Goal: Task Accomplishment & Management: Complete application form

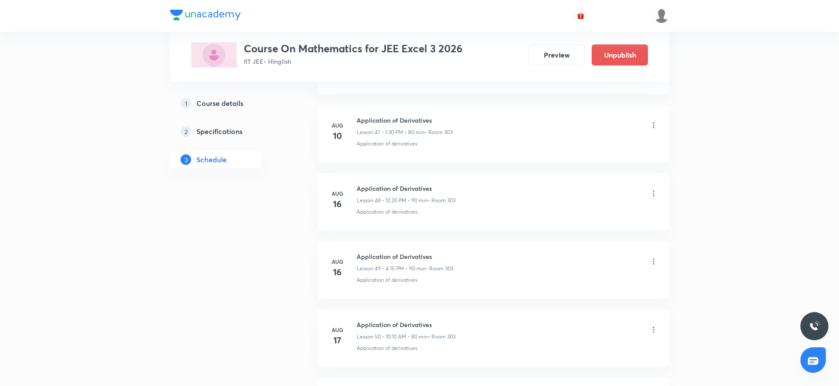
scroll to position [4064, 0]
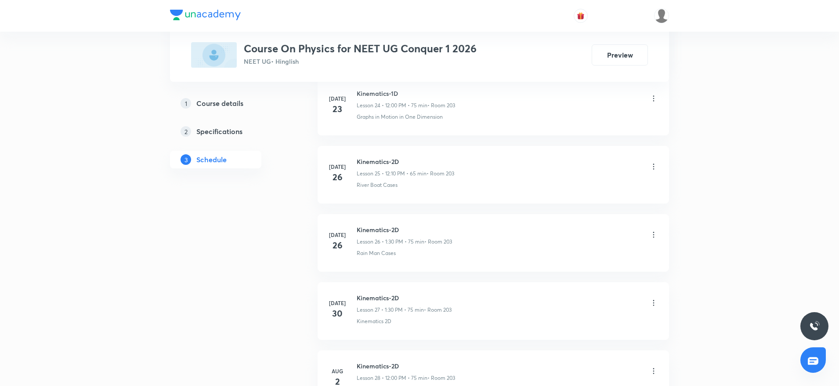
scroll to position [3043, 0]
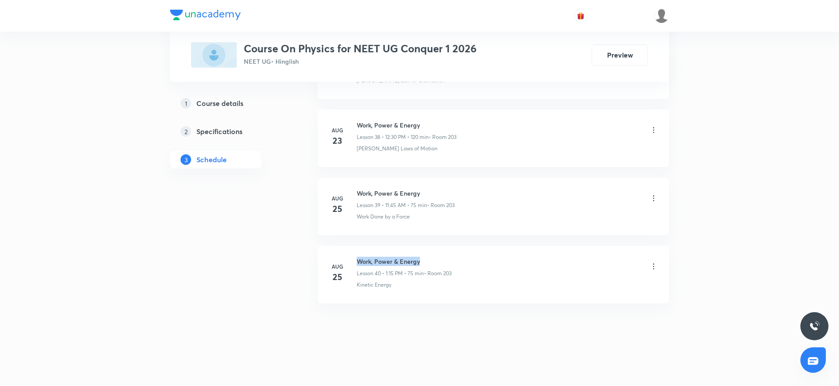
drag, startPoint x: 357, startPoint y: 259, endPoint x: 447, endPoint y: 258, distance: 90.1
click at [447, 258] on h6 "Work, Power & Energy" at bounding box center [404, 261] width 95 height 9
copy h6 "Work, Power & Energy"
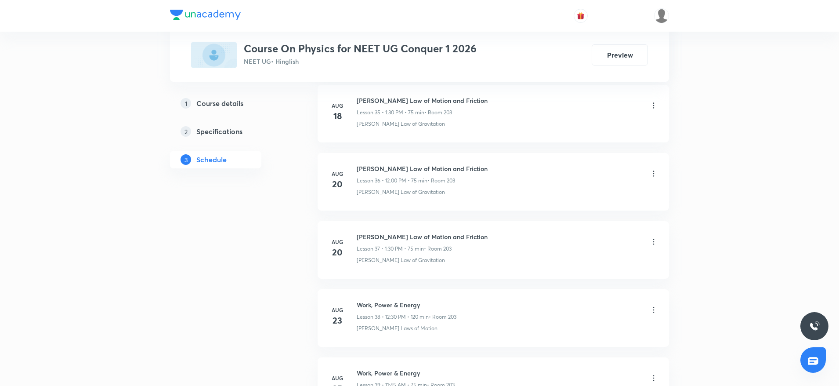
scroll to position [0, 0]
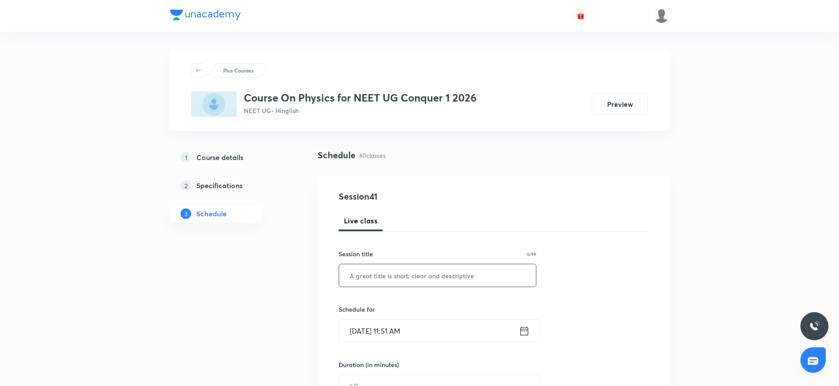
click at [457, 267] on input "text" at bounding box center [437, 275] width 197 height 22
paste input "Work, Power & Energy"
type input "Work, Power & Energy"
click at [414, 328] on input "Aug 30, 2025, 11:51 AM" at bounding box center [429, 330] width 180 height 22
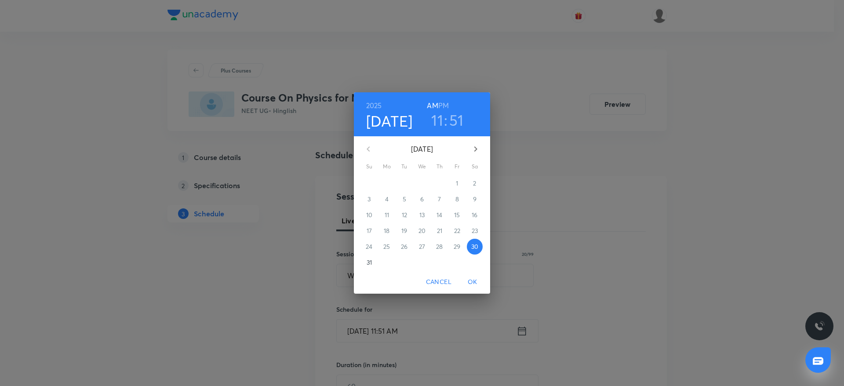
click at [444, 111] on h6 "PM" at bounding box center [443, 105] width 11 height 12
click at [446, 105] on h6 "PM" at bounding box center [443, 105] width 11 height 12
click at [435, 118] on h3 "11" at bounding box center [437, 120] width 12 height 18
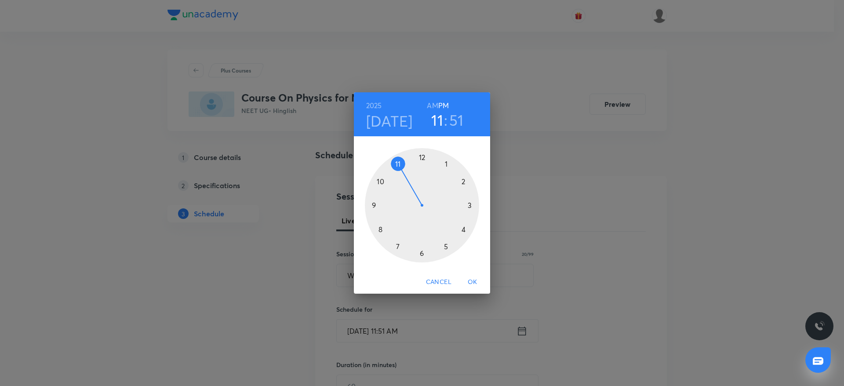
click at [422, 151] on div at bounding box center [422, 205] width 114 height 114
click at [421, 152] on div at bounding box center [422, 205] width 114 height 114
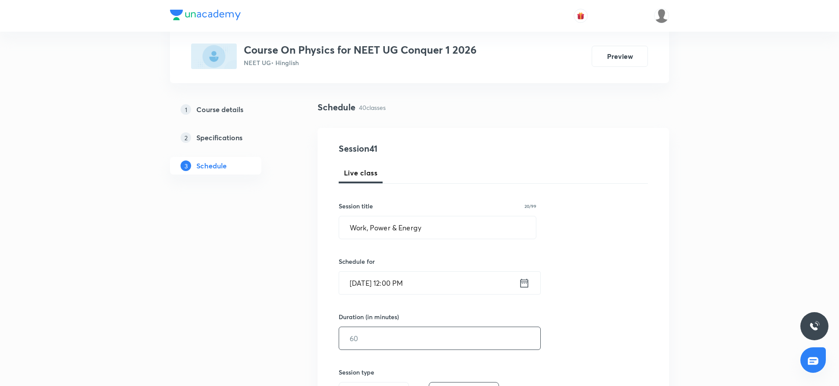
scroll to position [66, 0]
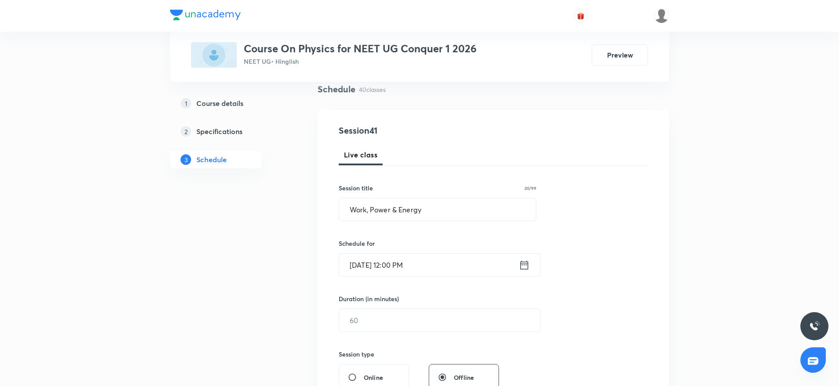
click at [413, 307] on div "Duration (in minutes) ​" at bounding box center [419, 313] width 160 height 38
click at [407, 313] on input "text" at bounding box center [439, 320] width 201 height 22
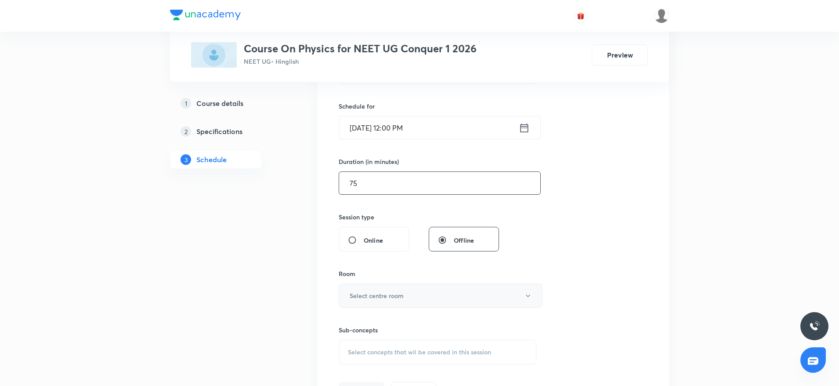
type input "75"
click at [490, 293] on button "Select centre room" at bounding box center [441, 295] width 204 height 24
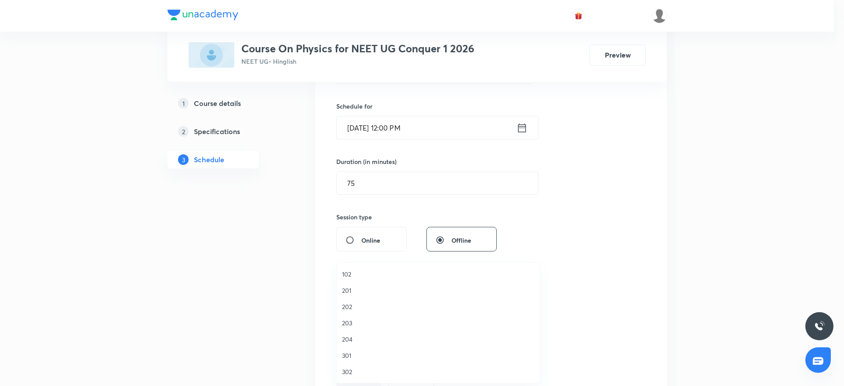
click at [362, 320] on span "203" at bounding box center [438, 322] width 192 height 9
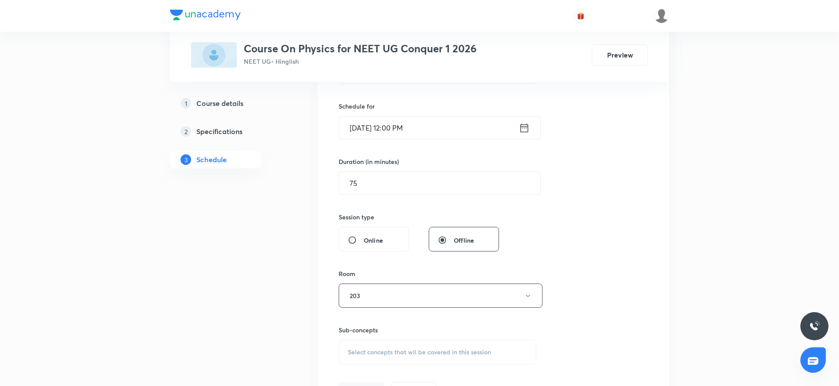
click at [405, 349] on span "Select concepts that wil be covered in this session" at bounding box center [419, 351] width 143 height 7
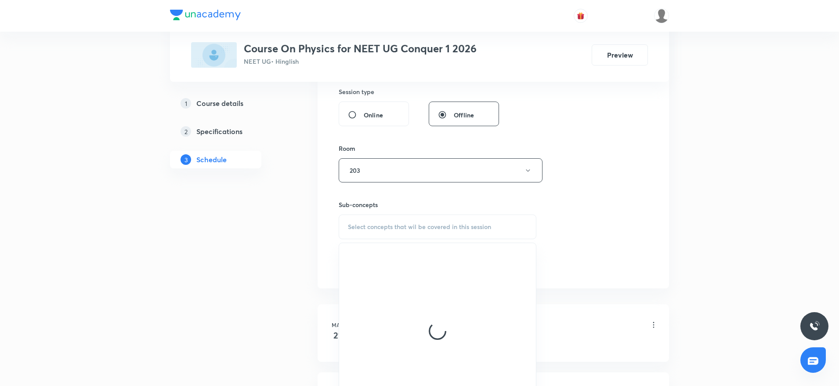
scroll to position [332, 0]
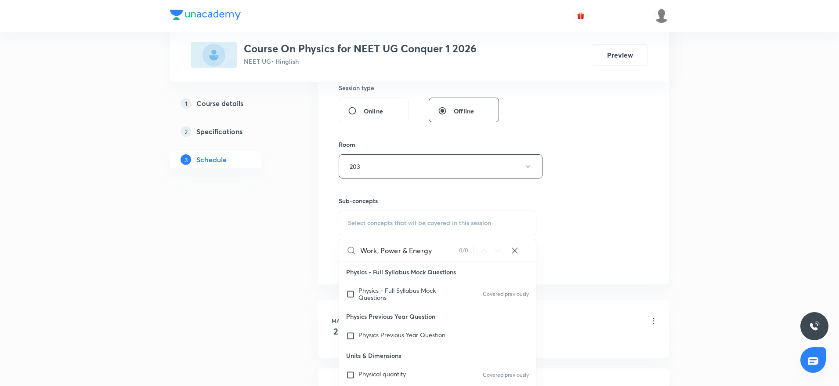
drag, startPoint x: 382, startPoint y: 246, endPoint x: 471, endPoint y: 249, distance: 89.7
click at [471, 249] on div "Work, Power & Energy 0 / 0 ​" at bounding box center [437, 250] width 197 height 22
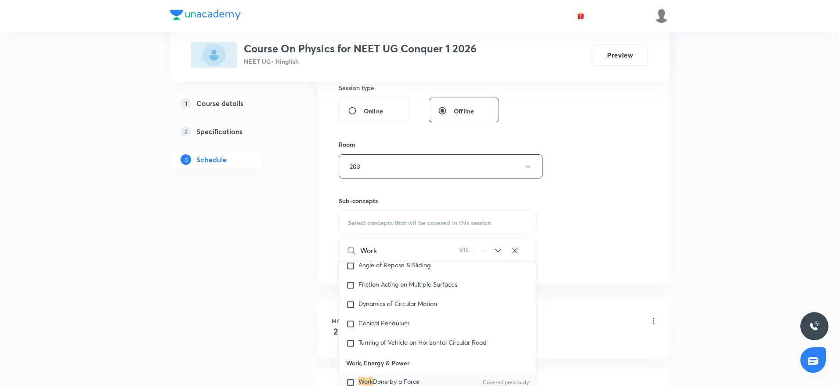
scroll to position [2202, 0]
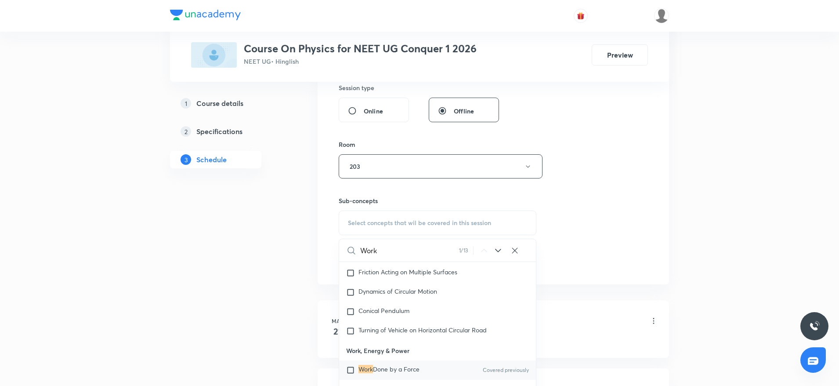
type input "Work"
click at [417, 373] on span "Done by a Force" at bounding box center [396, 369] width 47 height 8
checkbox input "true"
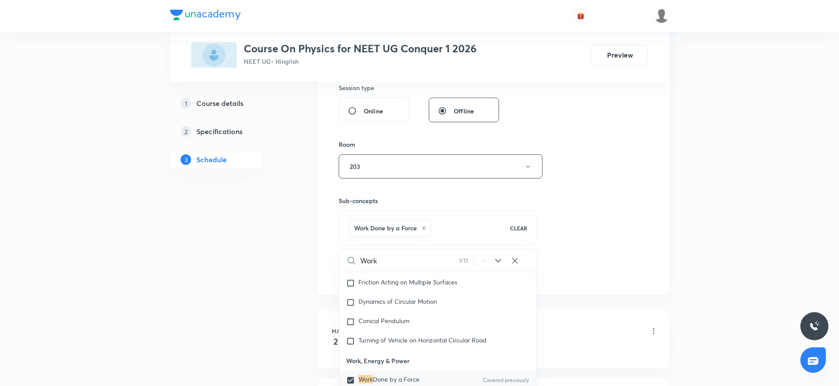
click at [611, 164] on div "Session 41 Live class Session title 20/99 Work, Power & Energy ​ Schedule for A…" at bounding box center [493, 69] width 309 height 423
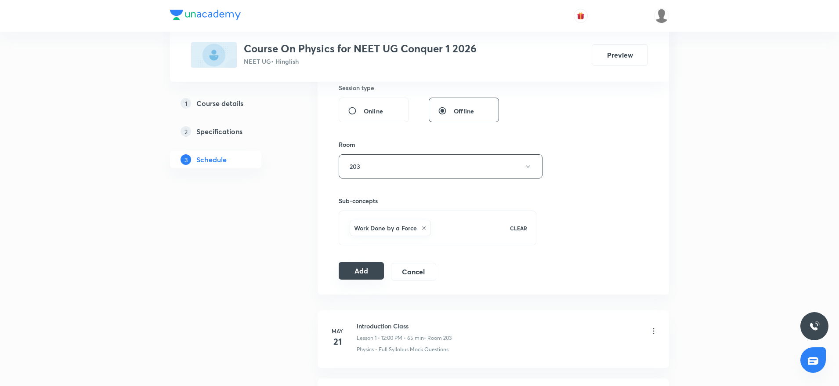
click at [370, 269] on button "Add" at bounding box center [361, 271] width 45 height 18
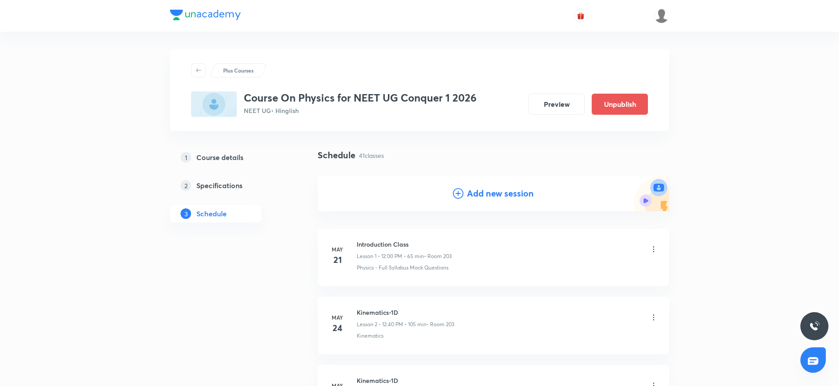
scroll to position [2707, 0]
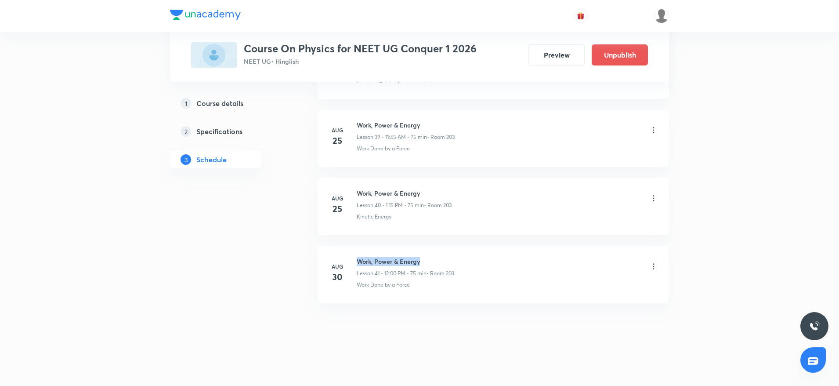
drag, startPoint x: 359, startPoint y: 255, endPoint x: 522, endPoint y: 250, distance: 163.5
click at [522, 250] on li "Aug 30 Work, Power & Energy Lesson 41 • 12:00 PM • 75 min • Room 203 Work Done …" at bounding box center [493, 275] width 351 height 58
copy h6 "Work, Power & Energy"
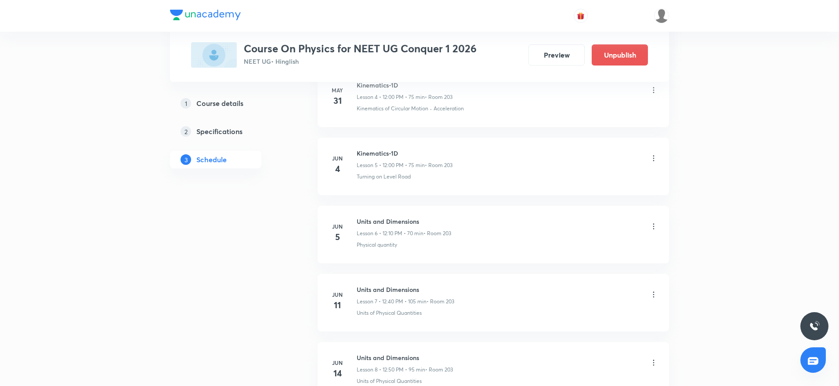
scroll to position [0, 0]
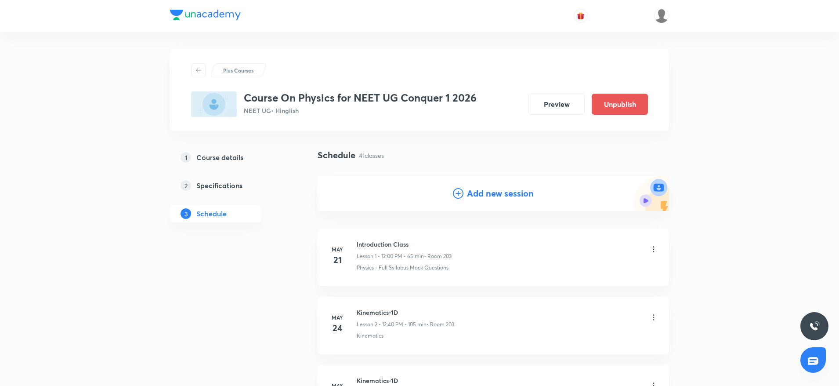
click at [505, 192] on h4 "Add new session" at bounding box center [500, 193] width 67 height 13
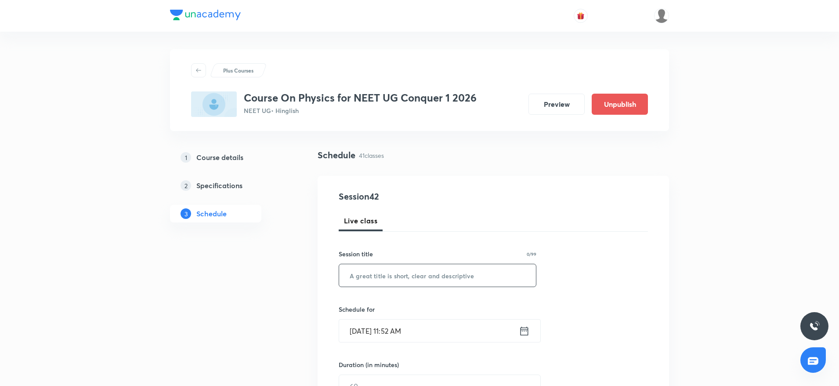
click at [395, 268] on input "text" at bounding box center [437, 275] width 197 height 22
paste input "Work, Power & Energy"
type input "Work, Power & Energy"
click at [402, 328] on input "Aug 30, 2025, 11:52 AM" at bounding box center [429, 330] width 180 height 22
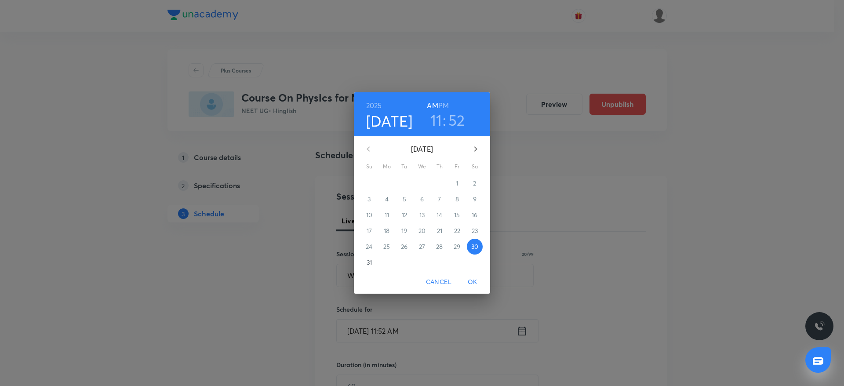
click at [444, 100] on h6 "PM" at bounding box center [443, 105] width 11 height 12
click at [441, 120] on h3 "11" at bounding box center [436, 120] width 12 height 18
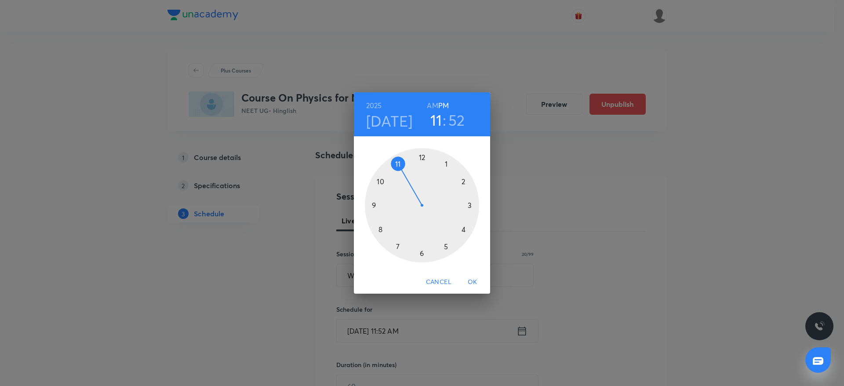
click at [449, 159] on div at bounding box center [422, 205] width 114 height 114
click at [422, 256] on div at bounding box center [422, 205] width 114 height 114
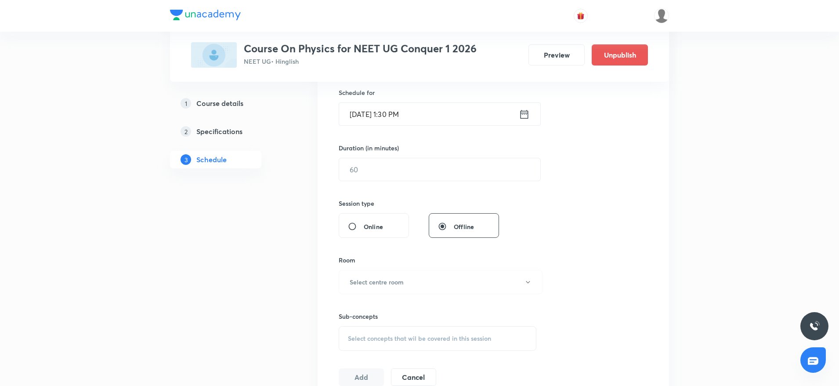
scroll to position [198, 0]
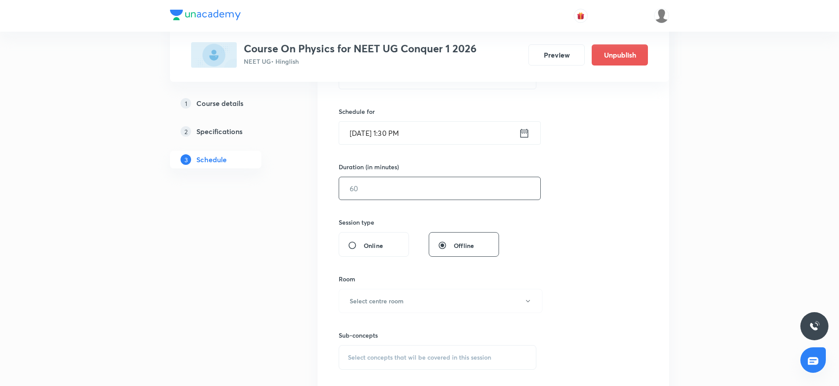
click at [421, 187] on input "text" at bounding box center [439, 188] width 201 height 22
type input "75"
click at [432, 304] on button "Select centre room" at bounding box center [441, 301] width 204 height 24
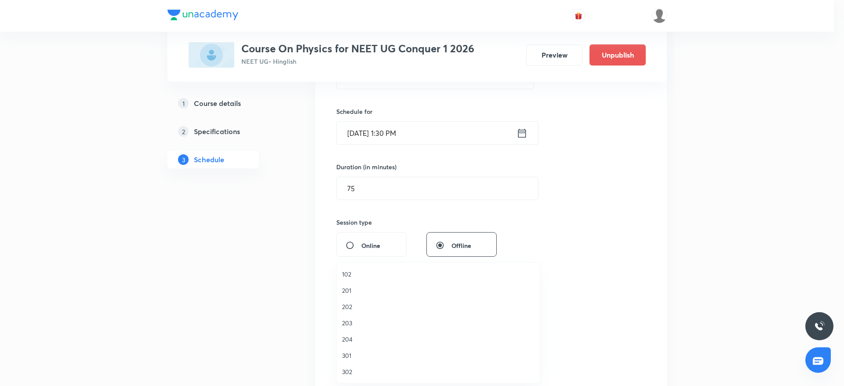
click at [359, 324] on span "203" at bounding box center [438, 322] width 192 height 9
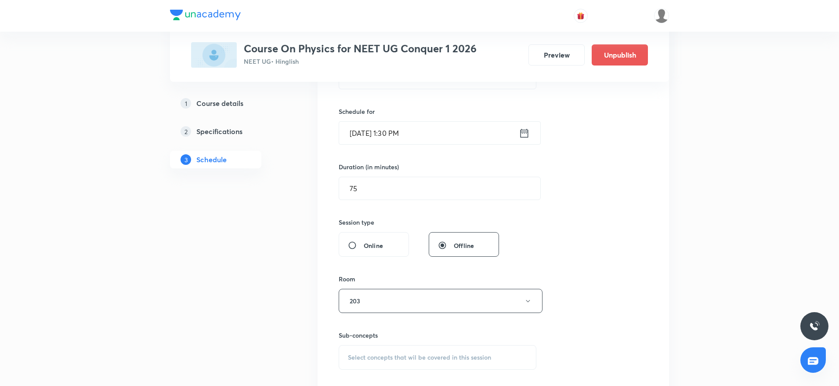
click at [395, 319] on div "Sub-concepts Select concepts that wil be covered in this session" at bounding box center [438, 341] width 198 height 57
drag, startPoint x: 390, startPoint y: 346, endPoint x: 388, endPoint y: 351, distance: 5.1
click at [389, 347] on div "Select concepts that wil be covered in this session" at bounding box center [438, 357] width 198 height 25
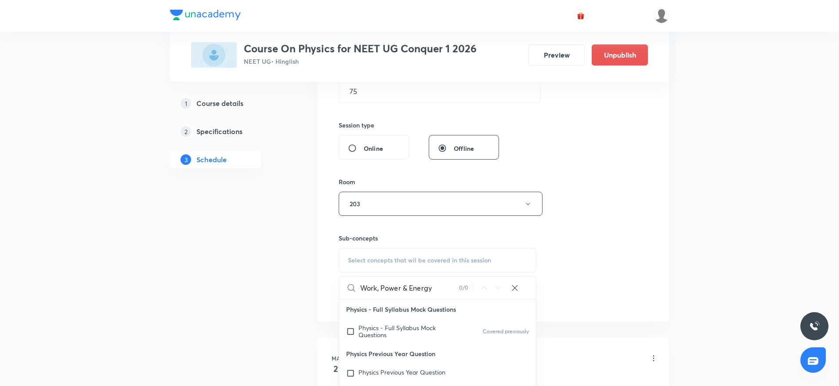
scroll to position [414, 0]
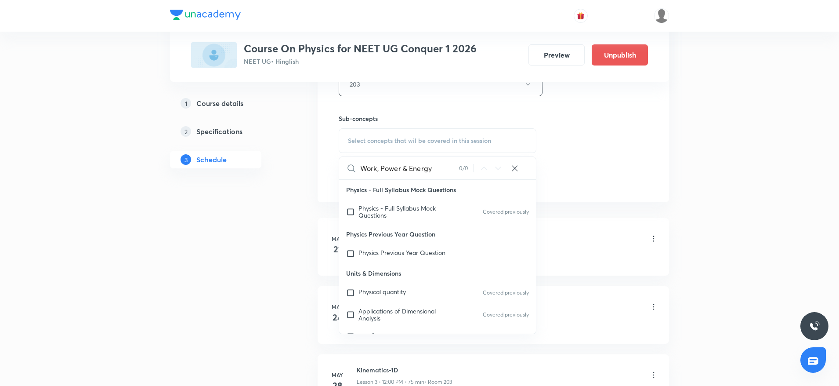
drag, startPoint x: 376, startPoint y: 168, endPoint x: 456, endPoint y: 167, distance: 80.0
click at [456, 167] on input "Work, Power & Energy" at bounding box center [409, 168] width 99 height 22
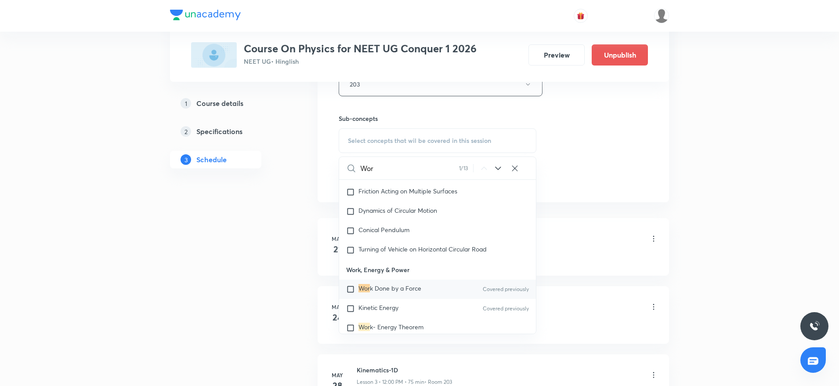
scroll to position [2202, 0]
type input "Wor"
click at [391, 330] on span "k- Energy Theorem" at bounding box center [397, 325] width 54 height 8
checkbox input "true"
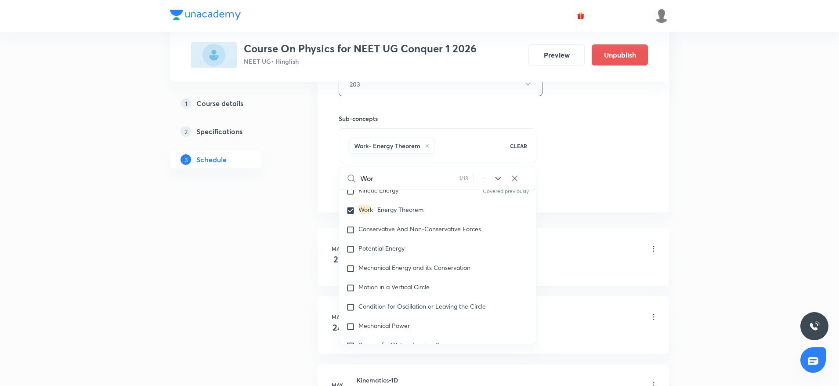
scroll to position [2336, 0]
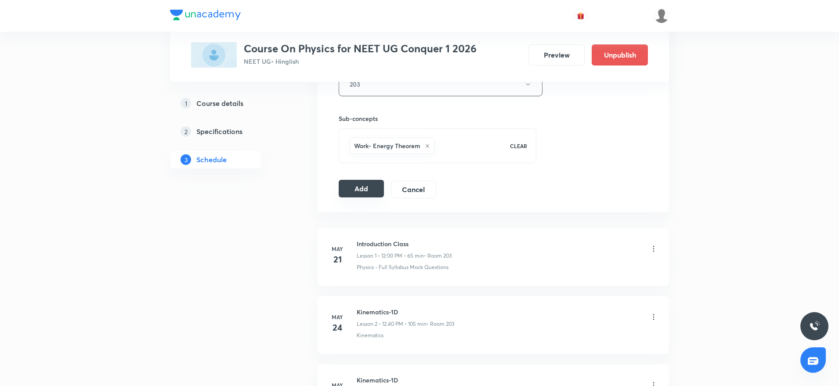
click at [364, 188] on button "Add" at bounding box center [361, 189] width 45 height 18
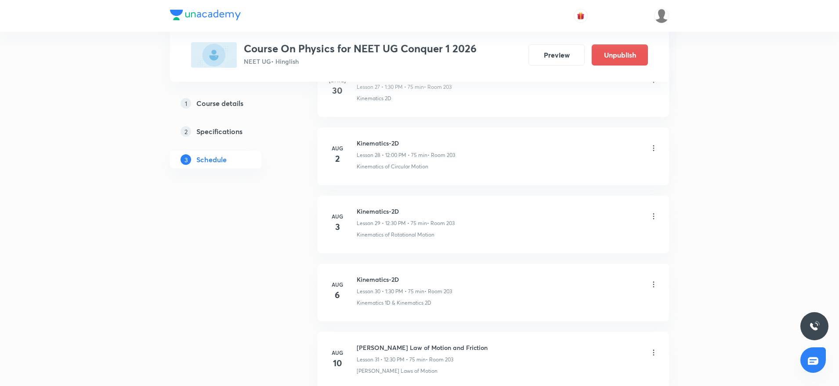
scroll to position [2775, 0]
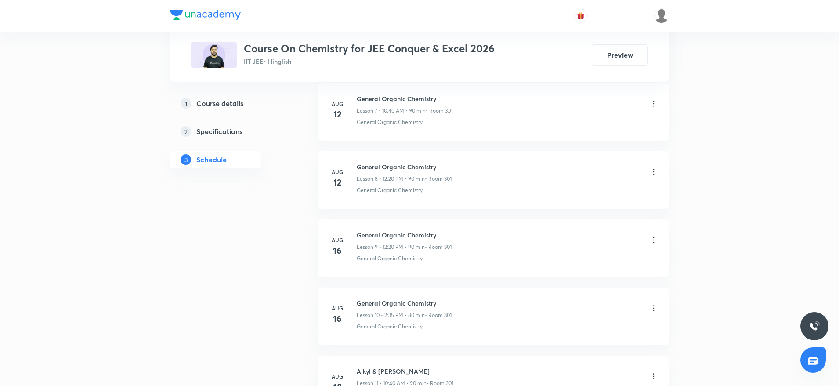
scroll to position [1544, 0]
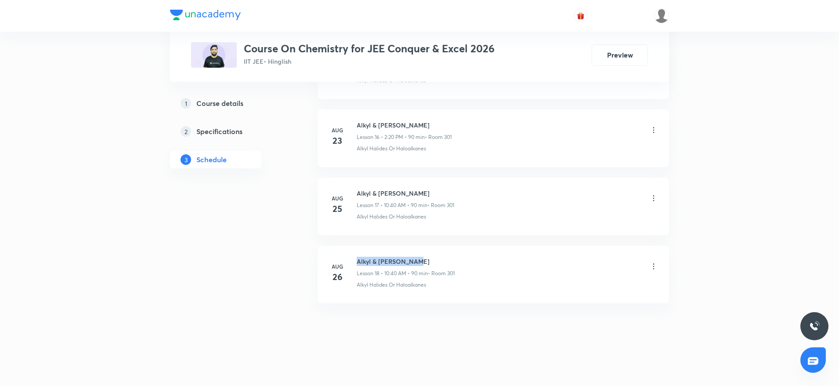
drag, startPoint x: 358, startPoint y: 257, endPoint x: 480, endPoint y: 259, distance: 121.7
click at [480, 259] on div "Alkyl & [PERSON_NAME] Lesson 18 • 10:40 AM • 90 min • Room 301" at bounding box center [507, 267] width 301 height 21
copy h6 "Alkyl & [PERSON_NAME]"
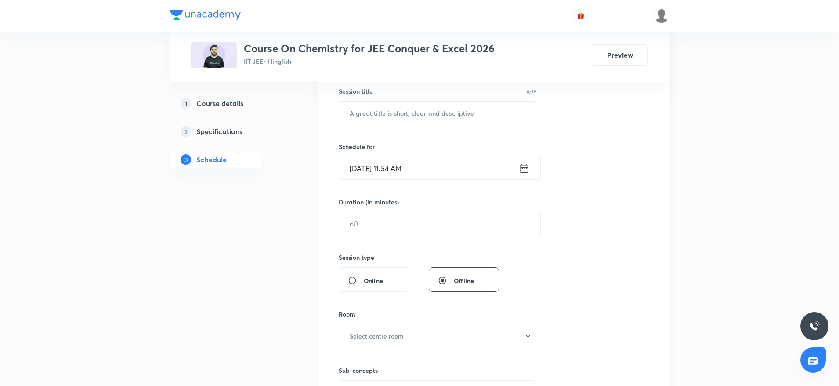
scroll to position [83, 0]
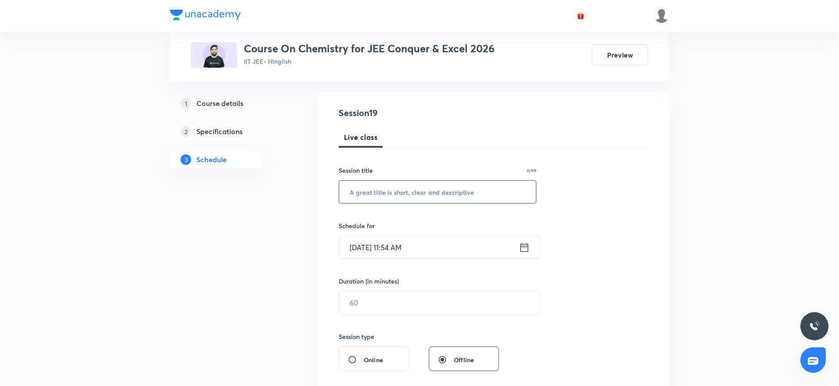
click at [371, 194] on input "text" at bounding box center [437, 192] width 197 height 22
paste input "Alkyl & [PERSON_NAME]"
type input "Alkyl & [PERSON_NAME]"
click at [422, 247] on input "[DATE] 11:54 AM" at bounding box center [429, 247] width 180 height 22
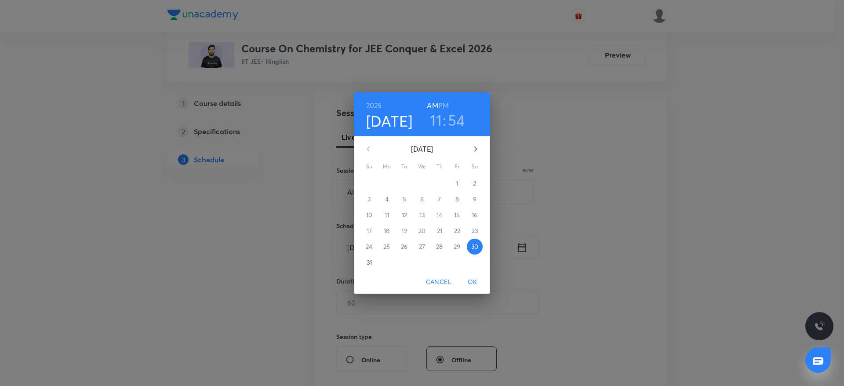
click at [448, 106] on h6 "PM" at bounding box center [443, 105] width 11 height 12
click at [441, 123] on h3 "11" at bounding box center [436, 120] width 12 height 18
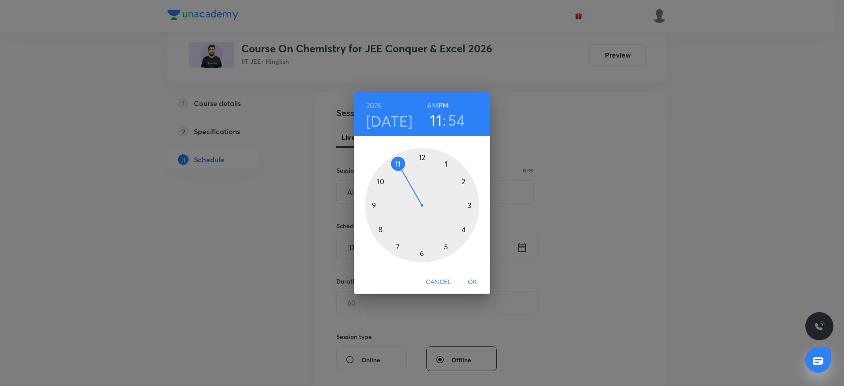
click at [421, 152] on div at bounding box center [422, 205] width 114 height 114
click at [471, 231] on div at bounding box center [422, 205] width 114 height 114
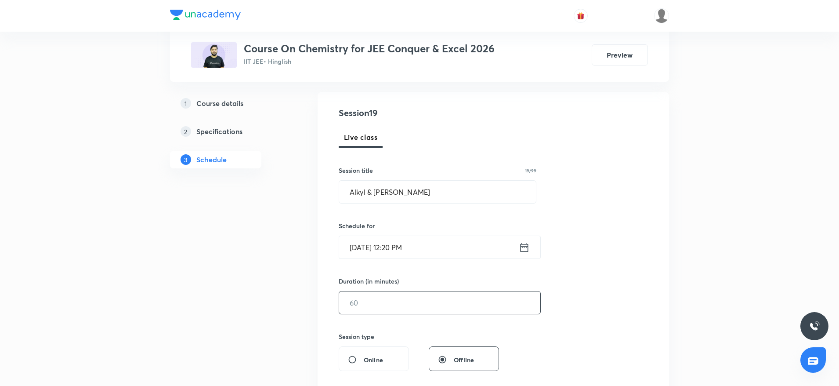
click at [395, 310] on input "text" at bounding box center [439, 302] width 201 height 22
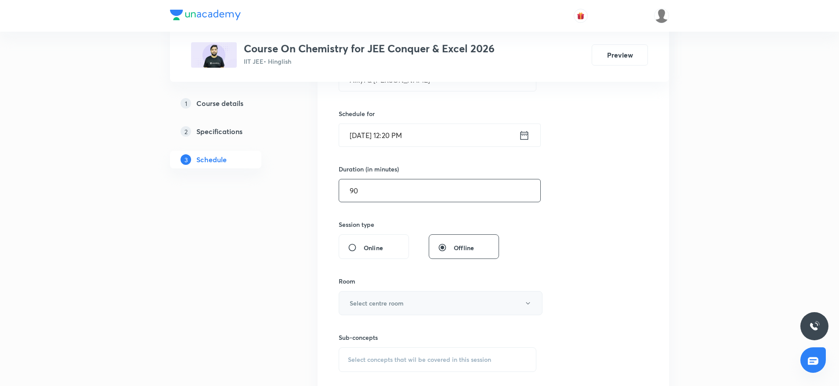
type input "90"
click at [438, 303] on button "Select centre room" at bounding box center [441, 303] width 204 height 24
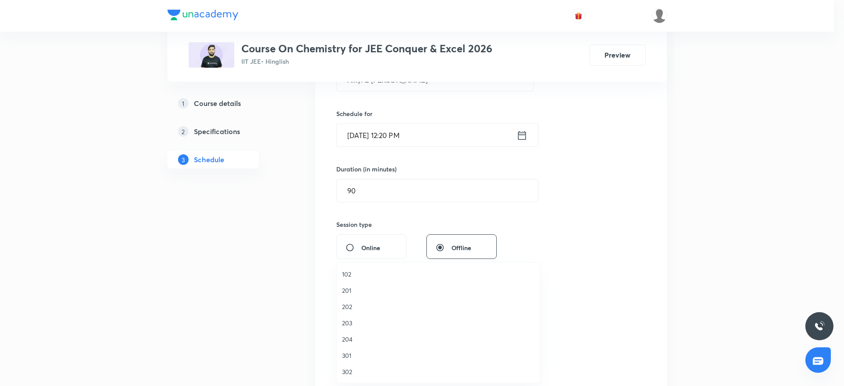
click at [345, 356] on span "301" at bounding box center [438, 355] width 192 height 9
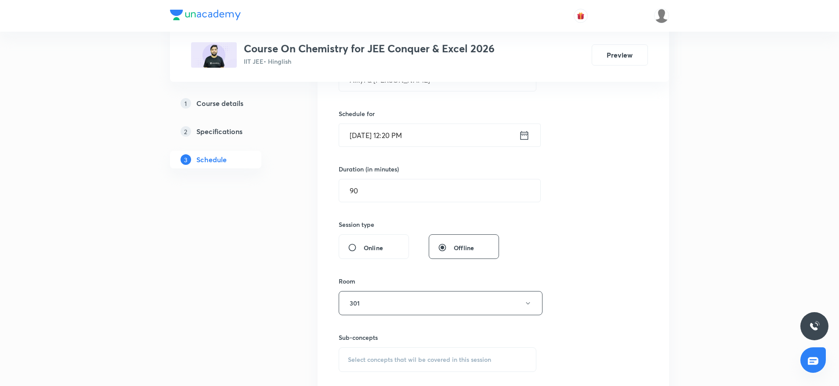
click at [407, 366] on div "Select concepts that wil be covered in this session" at bounding box center [438, 359] width 198 height 25
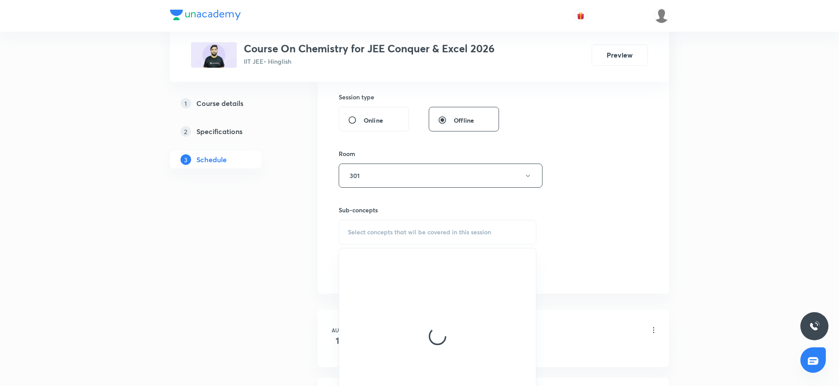
scroll to position [332, 0]
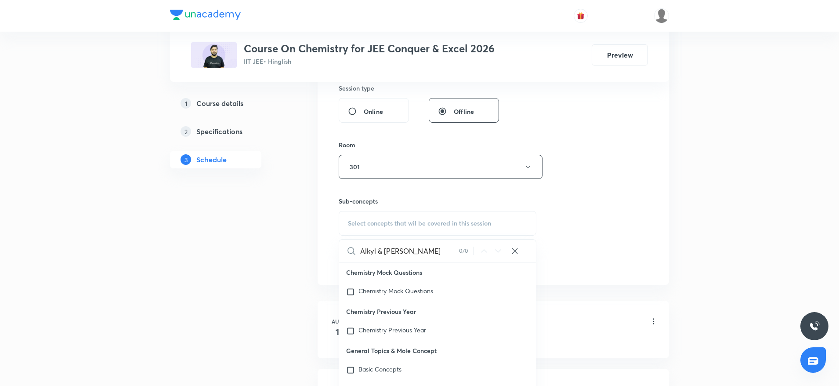
drag, startPoint x: 377, startPoint y: 255, endPoint x: 451, endPoint y: 254, distance: 74.3
click at [451, 254] on input "Alkyl & [PERSON_NAME]" at bounding box center [409, 250] width 99 height 22
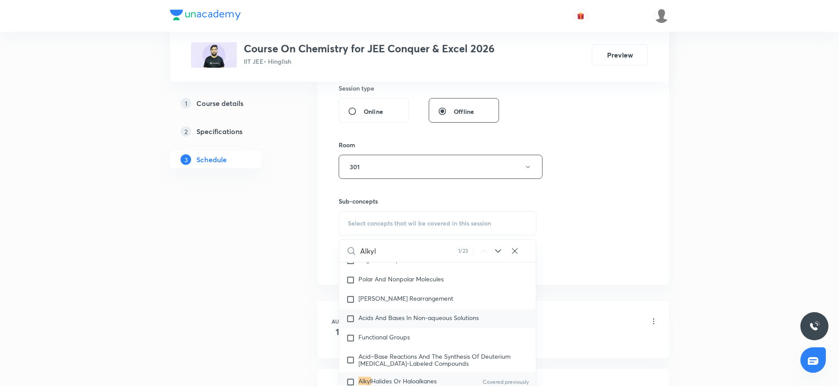
scroll to position [15469, 0]
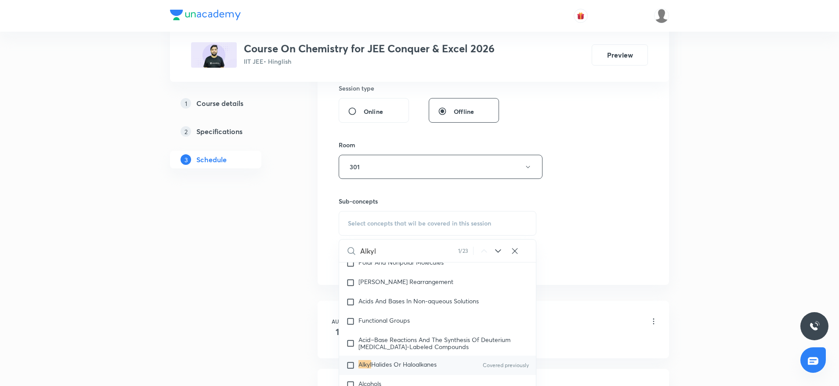
type input "Alkyl"
click at [411, 368] on span "Halides Or Haloalkanes" at bounding box center [403, 364] width 65 height 8
checkbox input "true"
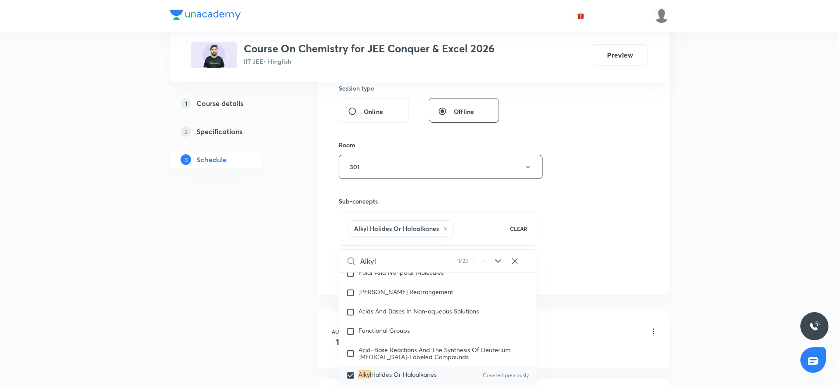
click at [555, 233] on div "Session 19 Live class Session title 19/99 Alkyl & Aryl Halide ​ Schedule for [D…" at bounding box center [493, 69] width 309 height 423
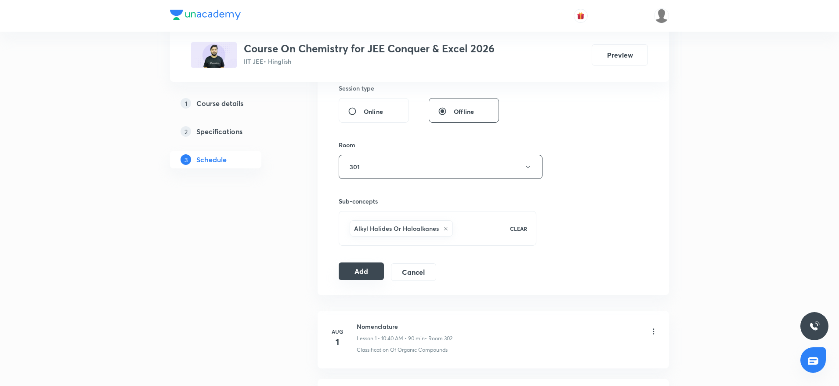
click at [365, 271] on button "Add" at bounding box center [361, 271] width 45 height 18
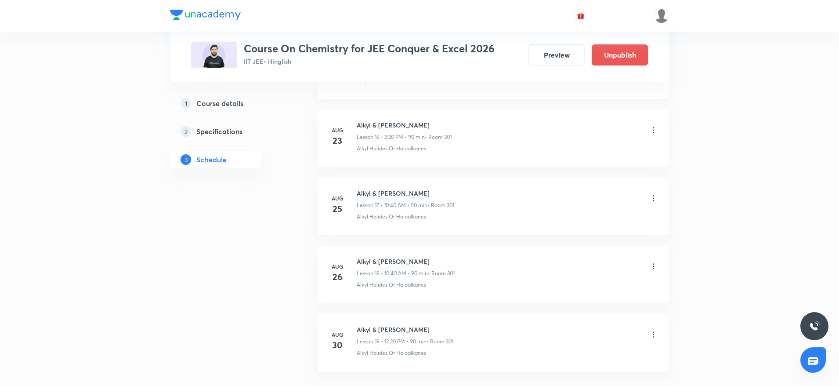
scroll to position [1209, 0]
drag, startPoint x: 355, startPoint y: 258, endPoint x: 453, endPoint y: 248, distance: 98.1
click at [453, 248] on li "[DATE] Alkyl & [PERSON_NAME] Lesson 19 • 12:20 PM • 90 min • Room 301 Alkyl Hal…" at bounding box center [493, 275] width 351 height 58
copy h6 "Alkyl & [PERSON_NAME]"
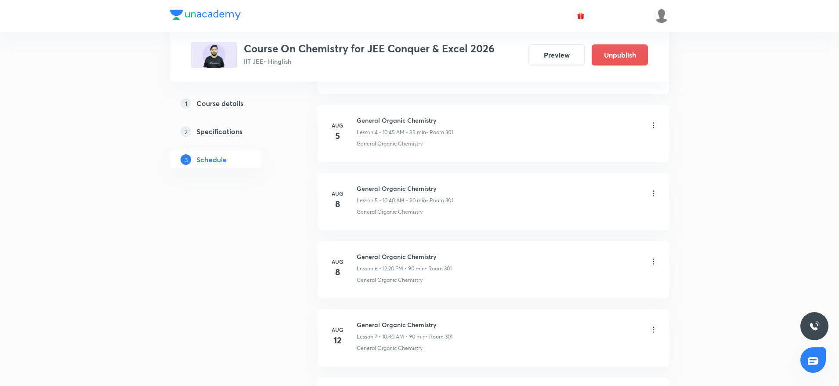
scroll to position [0, 0]
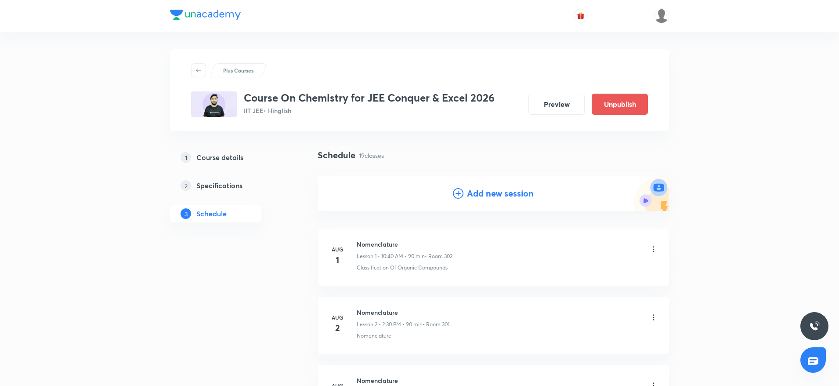
click at [522, 190] on h4 "Add new session" at bounding box center [500, 193] width 67 height 13
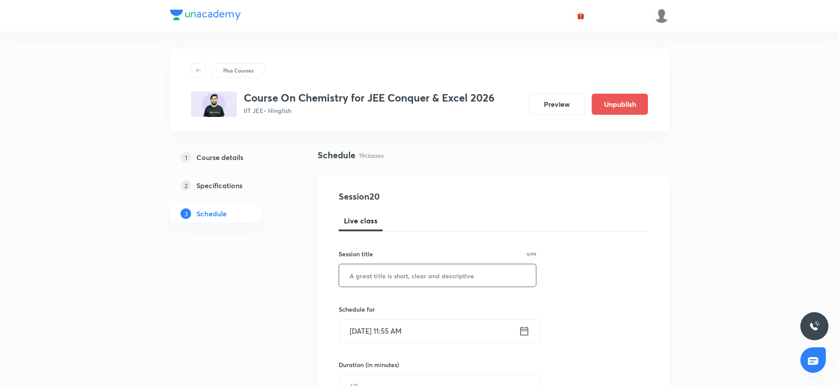
click at [410, 286] on div "​" at bounding box center [438, 275] width 198 height 23
paste input "Alkyl & [PERSON_NAME]"
type input "Alkyl & [PERSON_NAME]"
click at [422, 322] on input "[DATE] 11:55 AM" at bounding box center [429, 330] width 180 height 22
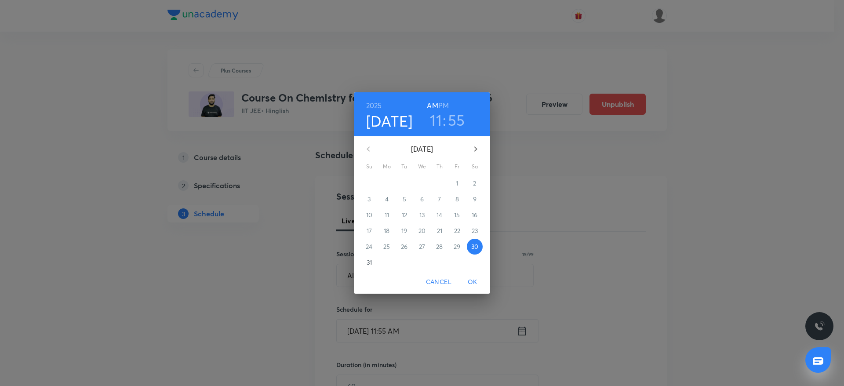
click at [446, 104] on h6 "PM" at bounding box center [443, 105] width 11 height 12
click at [446, 119] on h3 ":" at bounding box center [444, 120] width 4 height 18
click at [436, 120] on h3 "11" at bounding box center [436, 120] width 12 height 18
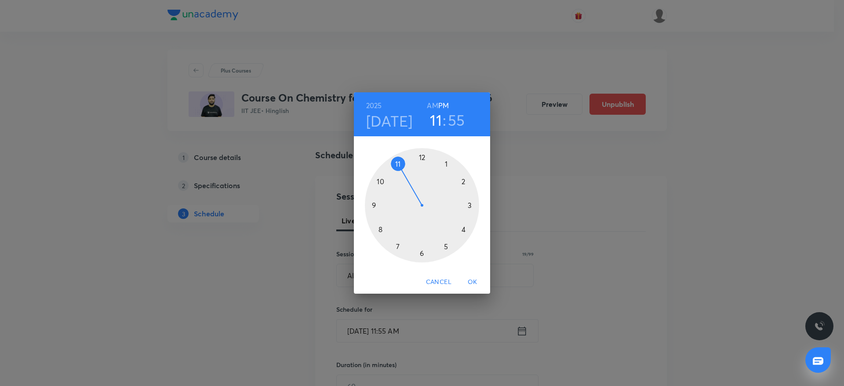
click at [467, 176] on div at bounding box center [422, 205] width 114 height 114
click at [473, 230] on div at bounding box center [422, 205] width 114 height 114
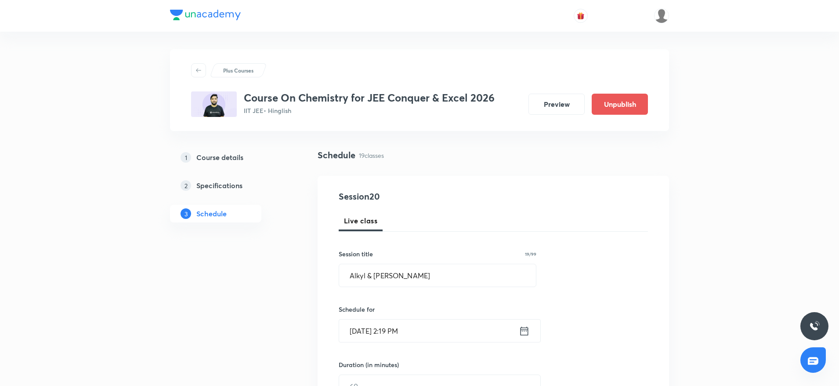
click at [397, 332] on input "[DATE] 2:19 PM" at bounding box center [429, 330] width 180 height 22
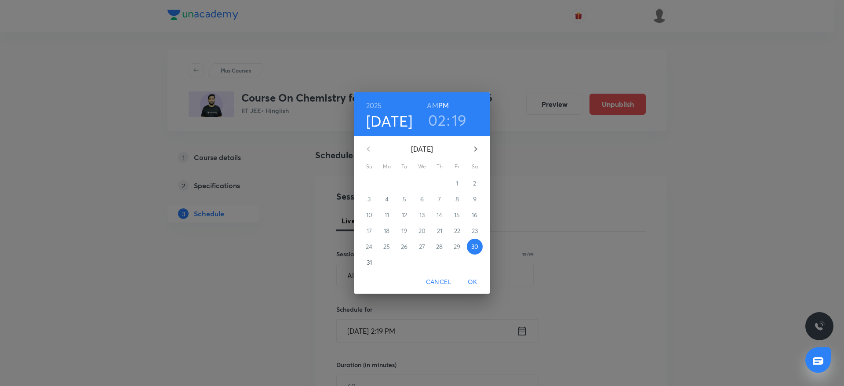
click at [459, 118] on h3 "19" at bounding box center [459, 120] width 15 height 18
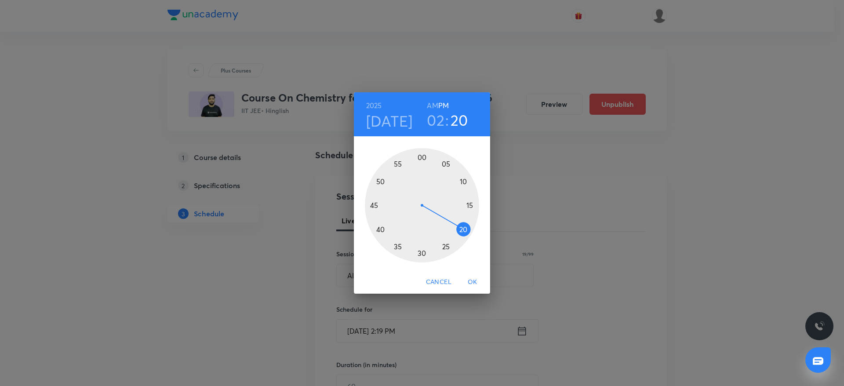
drag, startPoint x: 467, startPoint y: 221, endPoint x: 469, endPoint y: 230, distance: 9.5
click at [469, 230] on div at bounding box center [422, 205] width 114 height 114
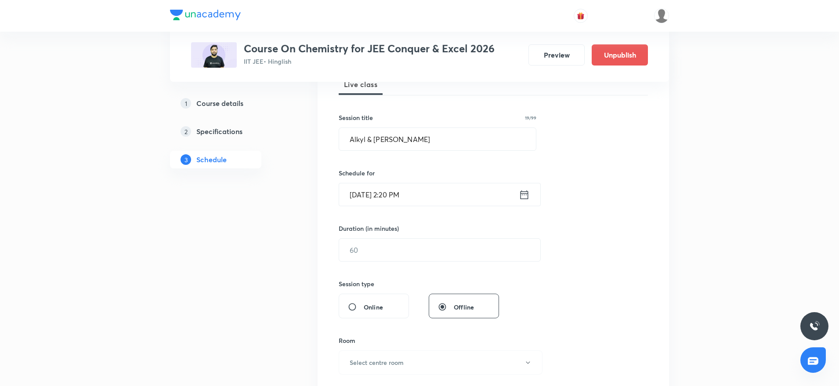
scroll to position [141, 0]
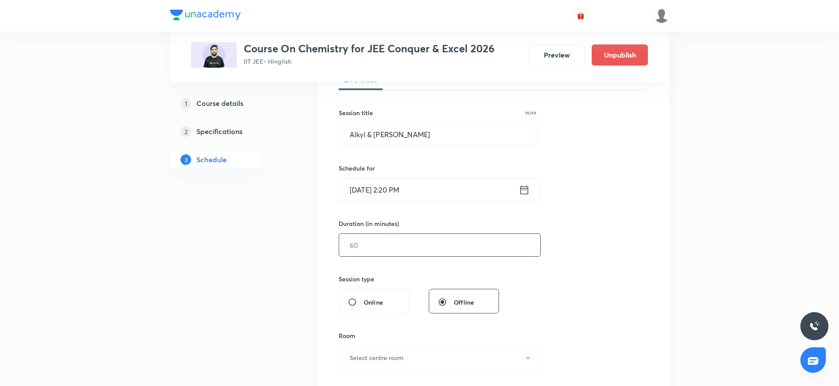
click at [407, 248] on input "text" at bounding box center [439, 245] width 201 height 22
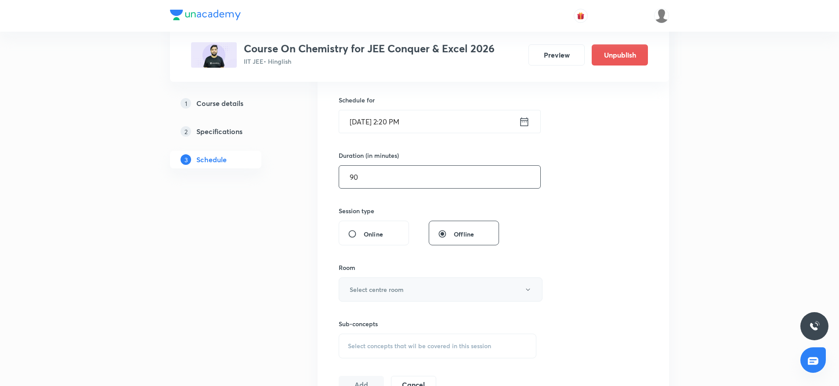
type input "90"
click at [479, 286] on button "Select centre room" at bounding box center [441, 289] width 204 height 24
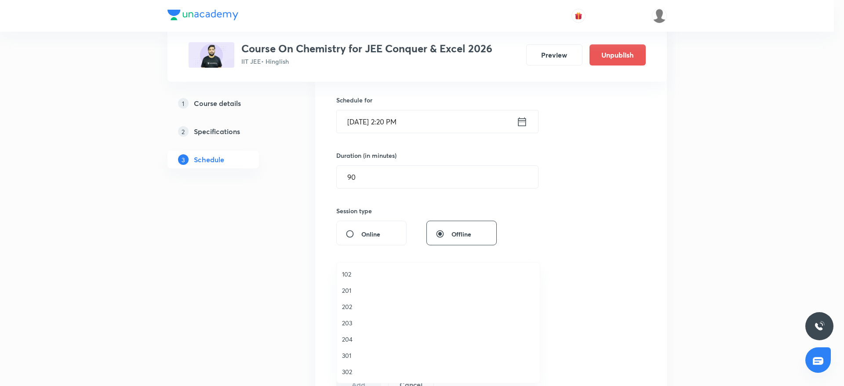
click at [354, 353] on span "301" at bounding box center [438, 355] width 192 height 9
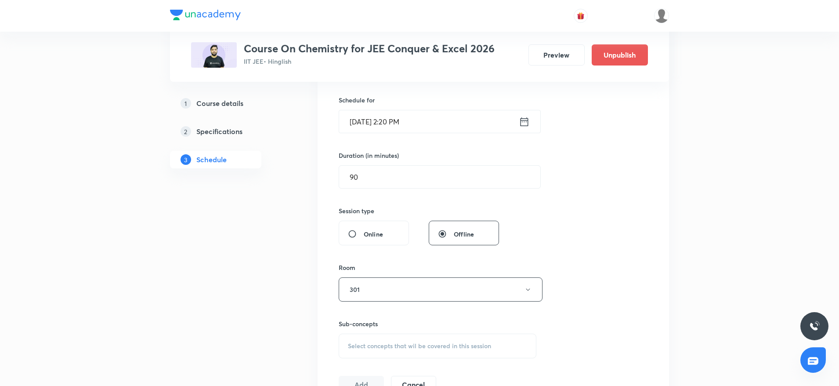
click at [413, 347] on span "Select concepts that wil be covered in this session" at bounding box center [419, 345] width 143 height 7
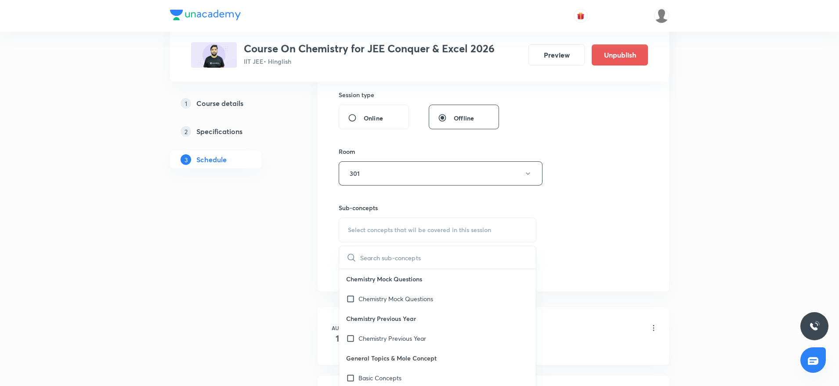
scroll to position [332, 0]
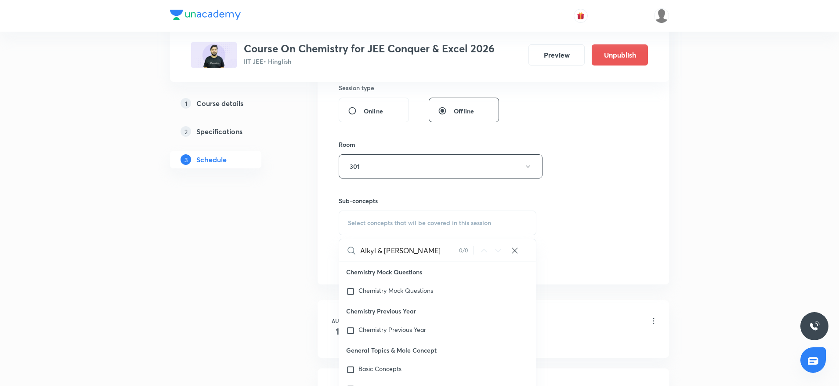
drag, startPoint x: 378, startPoint y: 248, endPoint x: 464, endPoint y: 253, distance: 85.8
click at [464, 253] on div "Alkyl & [PERSON_NAME] 0 / 0 ​" at bounding box center [437, 250] width 197 height 22
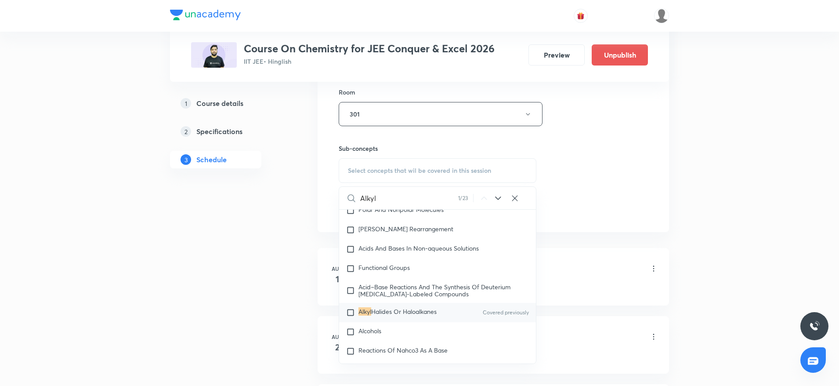
scroll to position [389, 0]
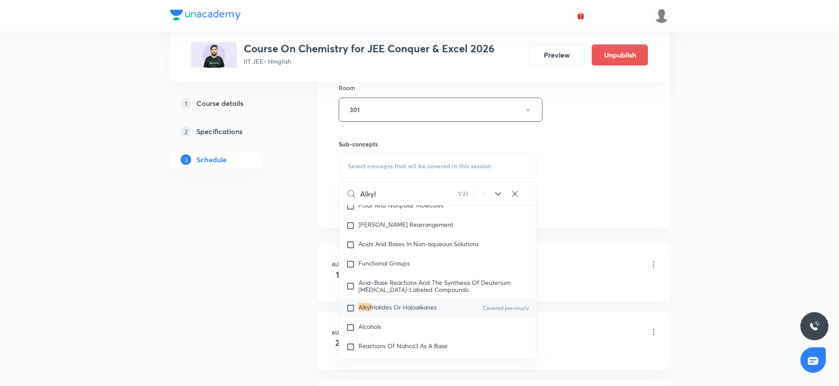
type input "Alkyl"
click at [403, 311] on span "Halides Or Haloalkanes" at bounding box center [403, 307] width 65 height 8
checkbox input "true"
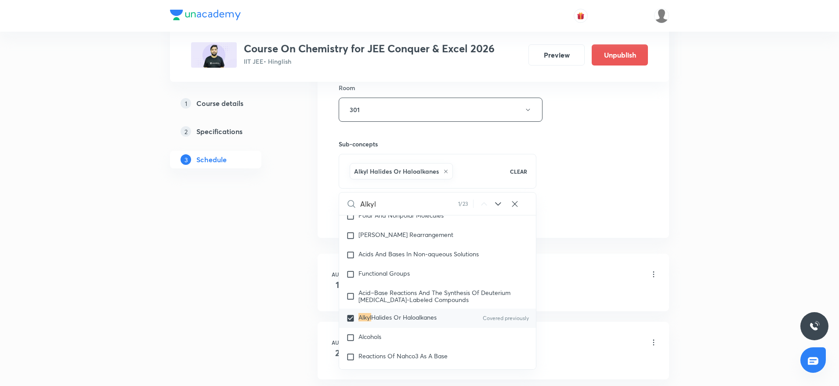
click at [601, 184] on div "Session 20 Live class Session title 19/99 Alkyl & [PERSON_NAME] ​ Schedule for …" at bounding box center [493, 12] width 309 height 423
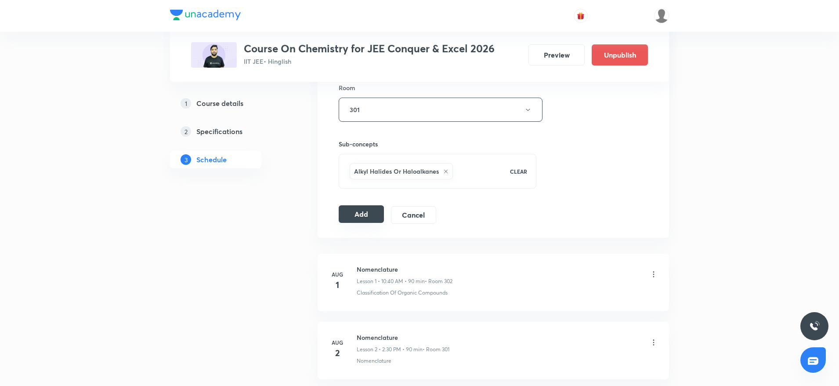
click at [362, 221] on button "Add" at bounding box center [361, 214] width 45 height 18
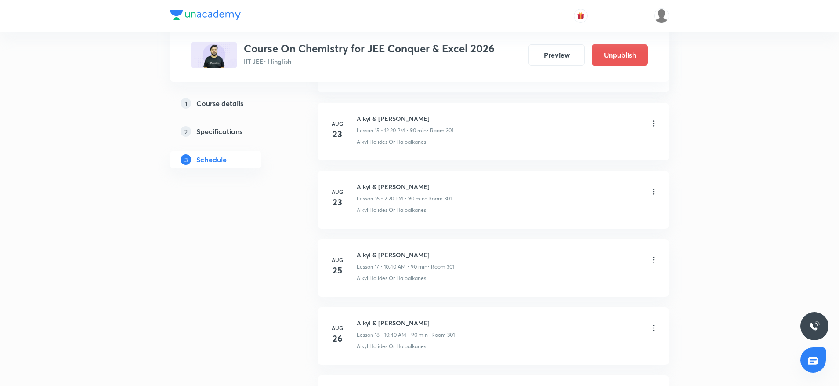
scroll to position [1209, 0]
